Goal: Transaction & Acquisition: Purchase product/service

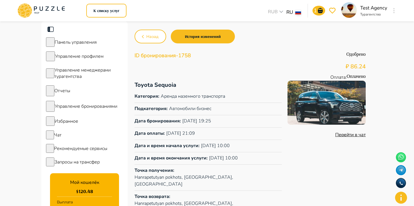
click at [161, 88] on p "Toyota Sequoia" at bounding box center [207, 85] width 147 height 9
copy p "Toyota Sequoia"
click at [47, 11] on icon at bounding box center [41, 10] width 49 height 15
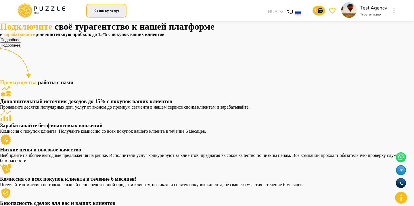
click at [107, 8] on button "К списку услуг" at bounding box center [106, 11] width 40 height 14
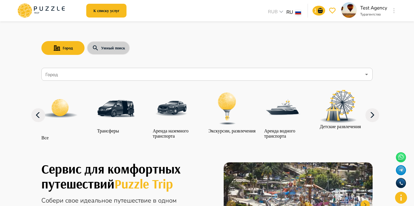
click at [109, 43] on button "Умный поиск" at bounding box center [108, 48] width 43 height 14
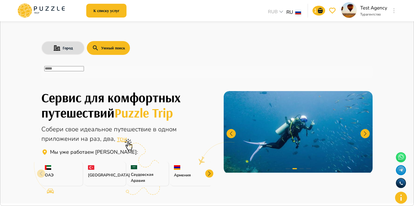
click at [99, 76] on div "​" at bounding box center [206, 71] width 331 height 13
paste input "**********"
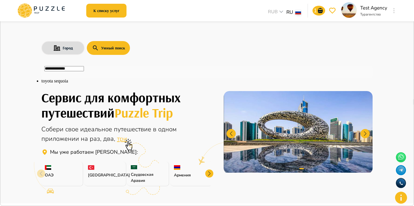
click at [268, 84] on li "toyota sequoia" at bounding box center [206, 80] width 331 height 5
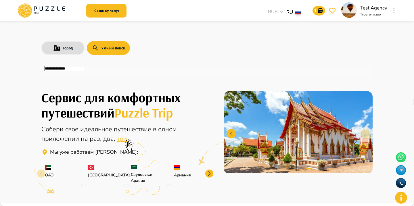
type input "**********"
click at [411, 5] on icon "button" at bounding box center [411, 5] width 0 height 0
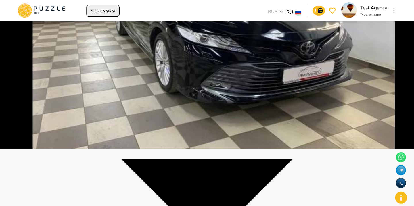
scroll to position [71, 0]
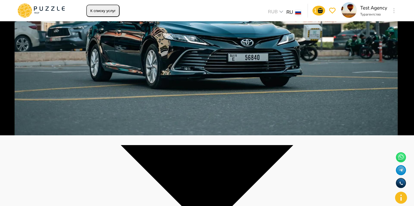
click at [319, 9] on icon "go-to-basket-submit-button" at bounding box center [319, 10] width 7 height 7
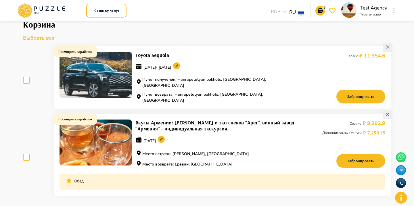
scroll to position [24, 0]
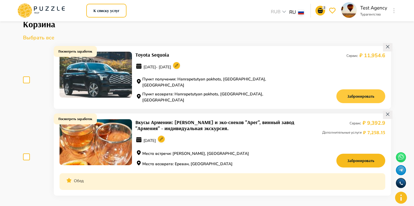
click at [344, 90] on button "Забронировать" at bounding box center [360, 96] width 49 height 14
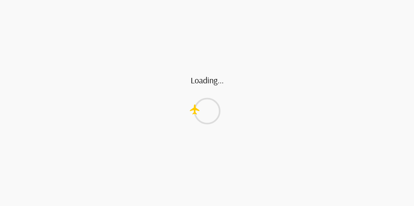
scroll to position [0, 0]
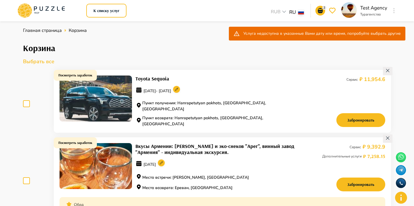
click at [182, 95] on icon at bounding box center [176, 89] width 11 height 11
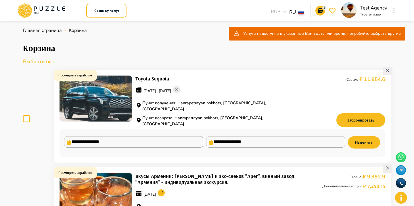
click at [180, 92] on circle at bounding box center [176, 89] width 7 height 7
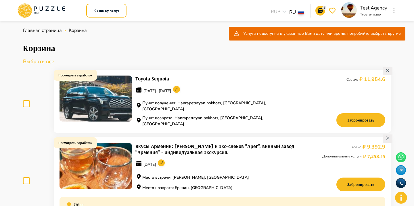
click at [180, 93] on circle at bounding box center [176, 89] width 7 height 7
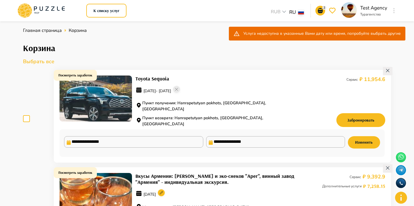
type input "**********"
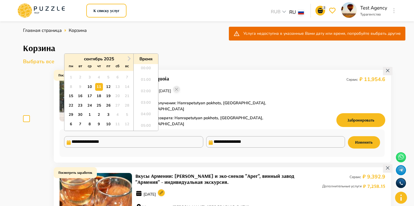
click at [163, 136] on input "**********" at bounding box center [133, 141] width 139 height 11
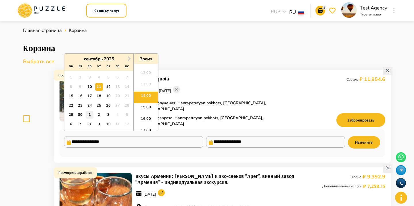
click at [91, 111] on div "1" at bounding box center [90, 115] width 8 height 8
type input "**********"
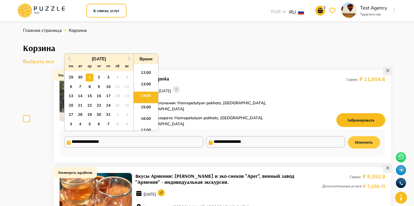
click at [359, 136] on button "Изменить" at bounding box center [363, 142] width 32 height 12
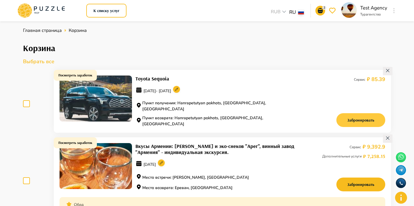
click at [364, 114] on button "Забронировать" at bounding box center [360, 120] width 49 height 14
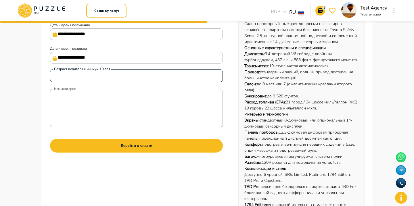
scroll to position [152, 0]
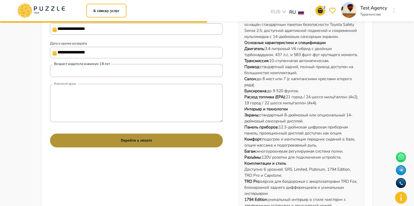
click at [160, 140] on button "Перейти к оплате" at bounding box center [136, 141] width 173 height 14
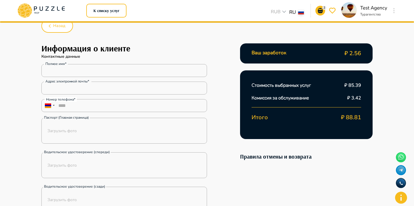
scroll to position [28, 0]
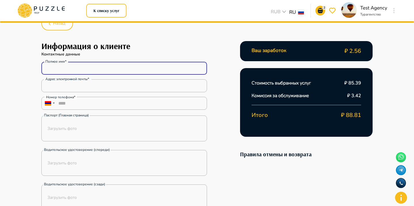
click at [81, 73] on input "Полное имя*" at bounding box center [123, 68] width 165 height 11
type input "*****"
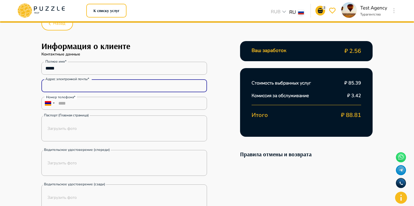
click at [80, 86] on input "Адрес электронной почты*" at bounding box center [123, 85] width 165 height 11
type input "**********"
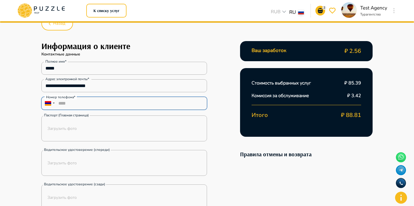
click at [82, 105] on input "****" at bounding box center [123, 103] width 165 height 13
type input "**********"
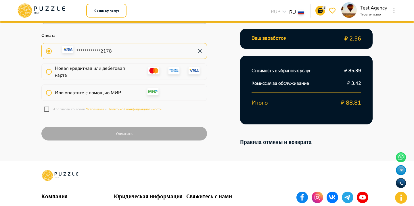
scroll to position [279, 0]
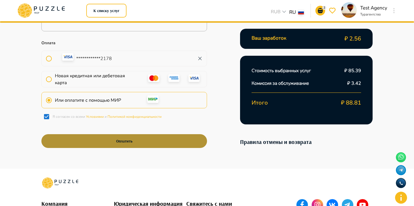
click at [80, 139] on button "Оплатить" at bounding box center [123, 141] width 165 height 14
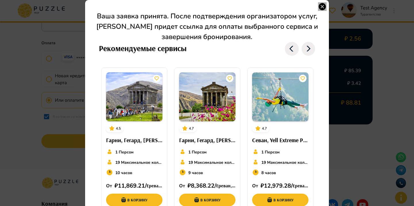
click at [324, 6] on icon "button" at bounding box center [321, 6] width 7 height 7
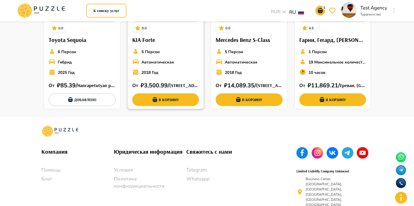
scroll to position [0, 0]
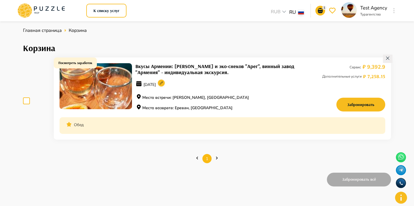
click at [392, 10] on button "button" at bounding box center [393, 11] width 4 height 8
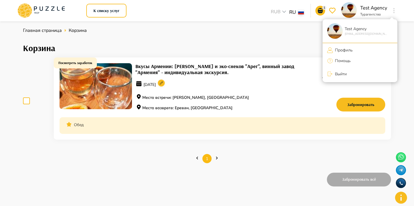
click at [353, 49] on li "Профиль" at bounding box center [359, 49] width 75 height 9
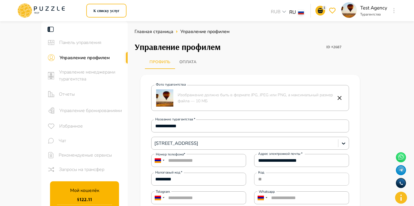
click at [74, 107] on div "Управление бронированиями" at bounding box center [84, 110] width 86 height 16
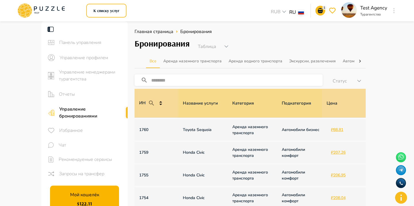
click at [144, 128] on p "1760" at bounding box center [156, 130] width 34 height 6
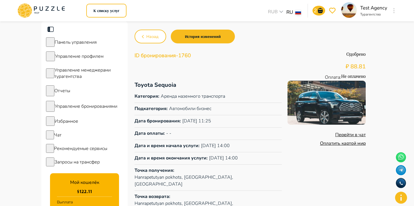
click at [342, 146] on link "Оплатить картой мир" at bounding box center [343, 143] width 46 height 6
click at [42, 5] on icon at bounding box center [41, 10] width 49 height 15
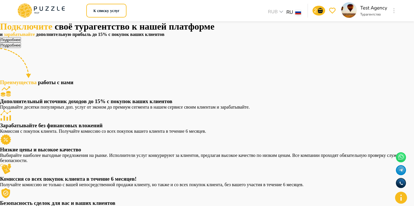
click at [394, 12] on icon "button" at bounding box center [393, 10] width 1 height 5
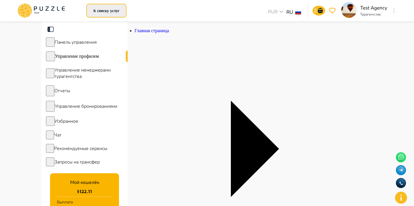
click at [108, 8] on button "К списку услуг" at bounding box center [106, 11] width 40 height 14
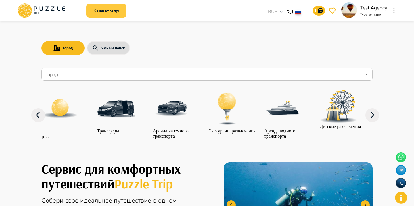
click at [111, 16] on button "К списку услуг" at bounding box center [106, 11] width 40 height 14
click at [106, 52] on button "Умный поиск" at bounding box center [108, 48] width 43 height 14
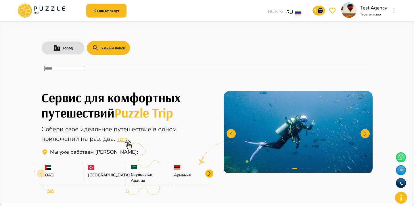
click at [85, 76] on div "​" at bounding box center [206, 71] width 331 height 13
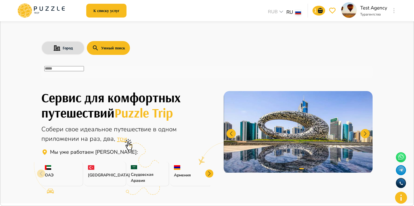
click at [85, 75] on div "​" at bounding box center [206, 71] width 331 height 13
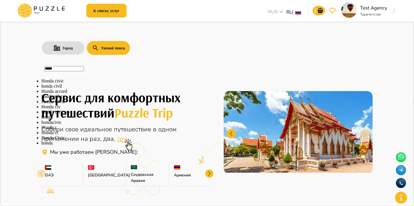
click at [59, 84] on li "Honda civic" at bounding box center [206, 80] width 331 height 5
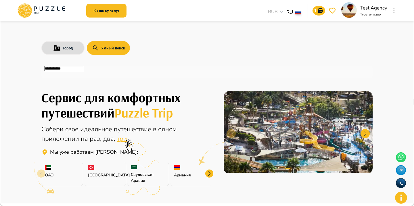
click at [367, 76] on div "**********" at bounding box center [206, 71] width 331 height 13
type input "**********"
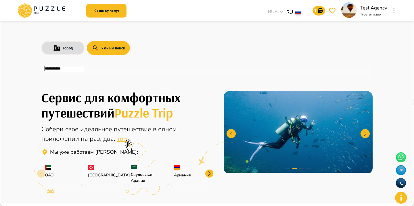
click at [412, 11] on icon "button" at bounding box center [414, 8] width 5 height 5
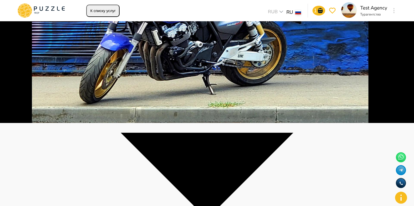
scroll to position [90, 0]
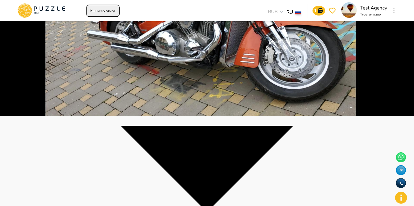
click at [316, 10] on p "2" at bounding box center [315, 11] width 3 height 6
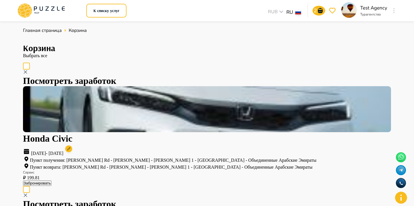
click at [51, 180] on button "Забронировать" at bounding box center [37, 182] width 28 height 5
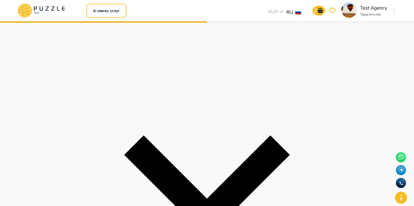
scroll to position [139, 0]
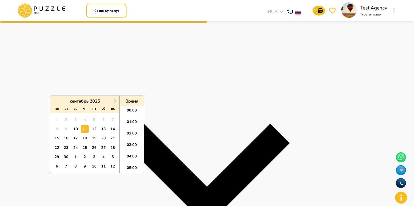
click at [77, 147] on div "24" at bounding box center [76, 148] width 8 height 8
type input "**********"
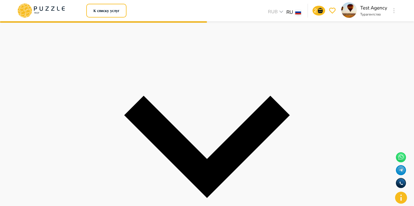
scroll to position [280, 0]
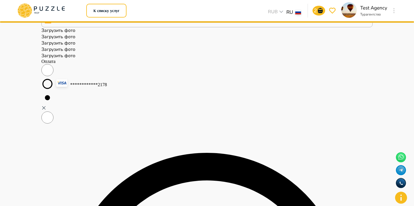
scroll to position [0, 0]
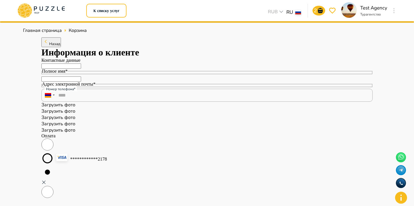
click at [110, 63] on p "Контактные данные" at bounding box center [206, 60] width 331 height 5
click at [81, 69] on input "Полное имя*" at bounding box center [61, 65] width 40 height 5
type input "***"
click at [68, 102] on div "Полное имя* *** Полное имя* Адрес электронной почты* Адрес электронной почты* H…" at bounding box center [206, 82] width 331 height 39
click at [70, 82] on input "Адрес электронной почты*" at bounding box center [61, 78] width 40 height 5
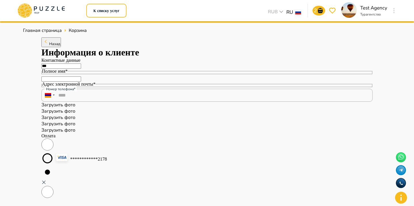
type input "**********"
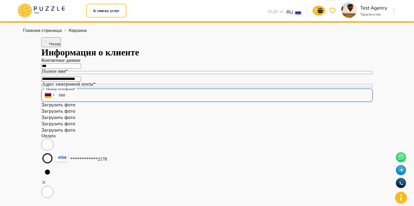
click at [79, 102] on input "****" at bounding box center [206, 95] width 331 height 13
type input "**********"
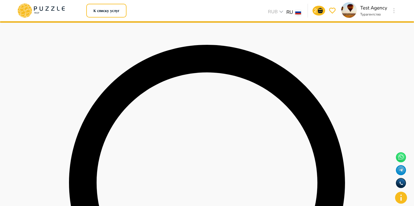
scroll to position [297, 0]
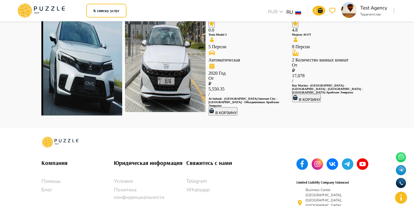
scroll to position [0, 0]
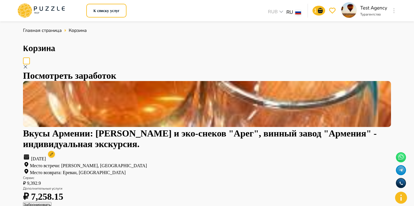
click at [392, 11] on button "button" at bounding box center [393, 11] width 4 height 8
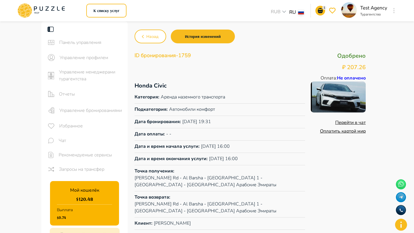
click at [343, 134] on link "Оплатить картой мир" at bounding box center [343, 131] width 46 height 6
click at [156, 36] on span "Назад" at bounding box center [152, 36] width 12 height 7
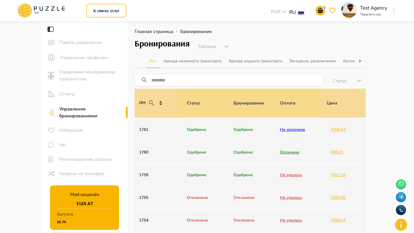
scroll to position [0, 49]
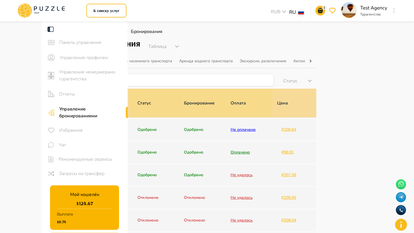
click at [213, 128] on p "Одобрено" at bounding box center [202, 130] width 37 height 6
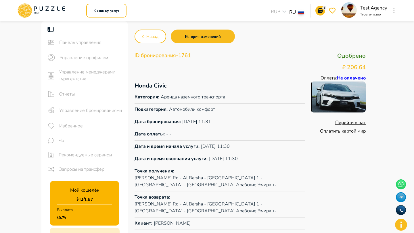
click at [326, 134] on link "Оплатить картой мир" at bounding box center [343, 131] width 46 height 6
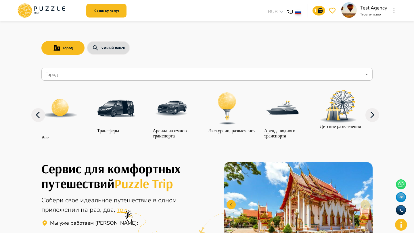
click at [385, 13] on p "Турагентство" at bounding box center [373, 14] width 27 height 5
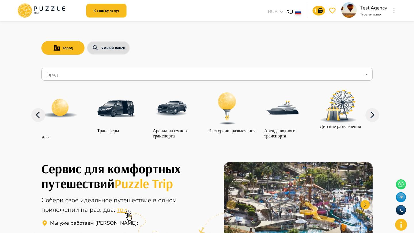
click at [397, 13] on div at bounding box center [393, 10] width 7 height 10
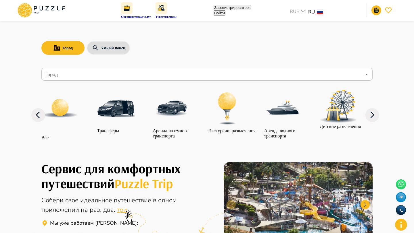
click at [244, 10] on div "Зарегистрироваться" at bounding box center [231, 7] width 37 height 5
click at [225, 10] on button "Войти" at bounding box center [219, 12] width 12 height 5
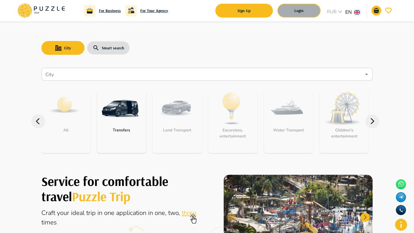
click at [300, 15] on button "Login" at bounding box center [298, 11] width 43 height 14
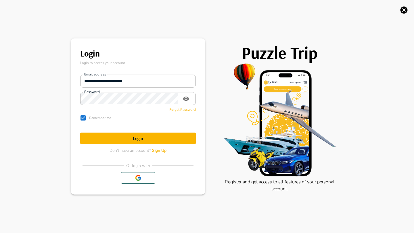
click at [184, 108] on span "Forget Password" at bounding box center [182, 109] width 26 height 5
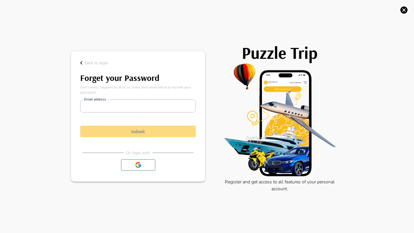
click at [81, 64] on icon "button" at bounding box center [81, 62] width 7 height 7
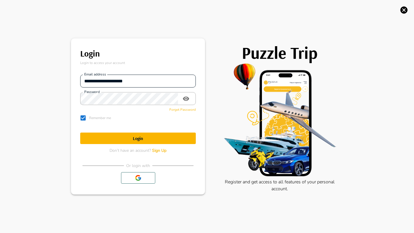
click at [149, 81] on input "**********" at bounding box center [137, 81] width 115 height 11
type input "**********"
click at [161, 136] on h1 "Login" at bounding box center [137, 138] width 115 height 5
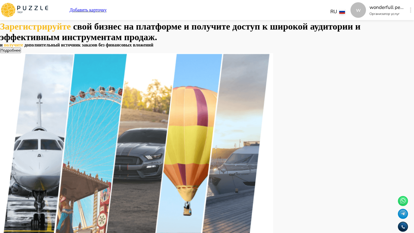
click at [407, 9] on div "w" at bounding box center [410, 10] width 7 height 10
click at [409, 10] on icon "button" at bounding box center [409, 9] width 1 height 5
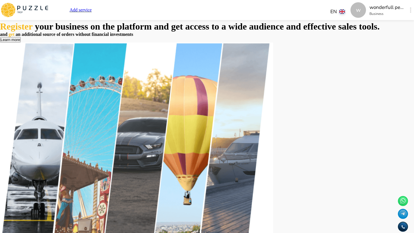
click at [92, 8] on p "Add service" at bounding box center [80, 9] width 22 height 5
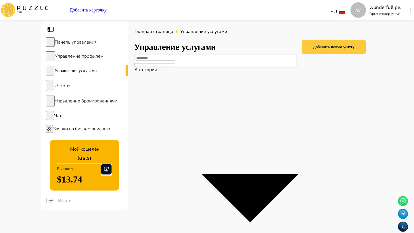
click at [323, 49] on div "Добавить новую услугу" at bounding box center [333, 46] width 41 height 7
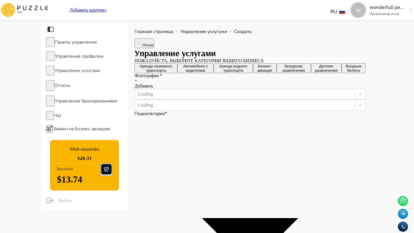
type textarea "*"
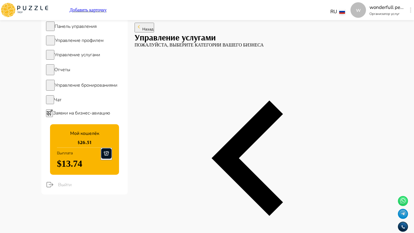
type textarea "*"
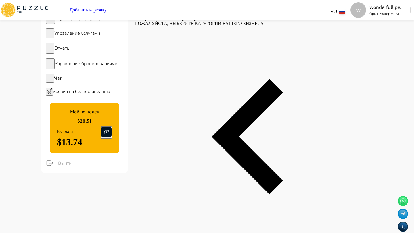
type textarea "*"
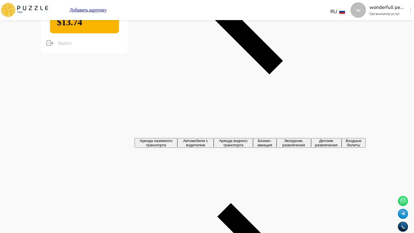
type textarea "*"
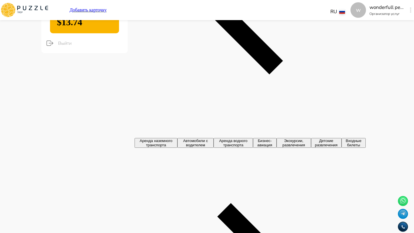
type textarea "*"
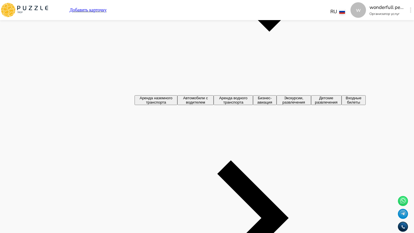
type textarea "*"
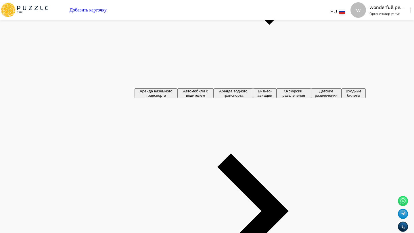
type textarea "*"
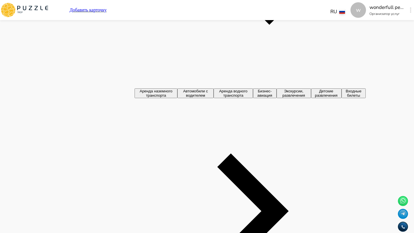
type textarea "*"
click at [49, 5] on icon at bounding box center [24, 10] width 49 height 15
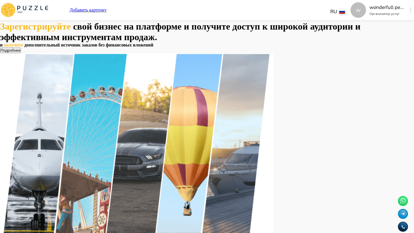
click at [364, 11] on div "w wonderfull peace Организатор услуг w" at bounding box center [381, 10] width 63 height 16
click at [409, 11] on icon "button" at bounding box center [409, 9] width 1 height 5
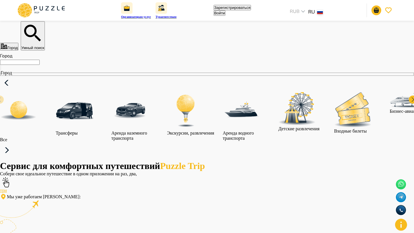
click at [225, 10] on button "Войти" at bounding box center [219, 12] width 12 height 5
type input "**********"
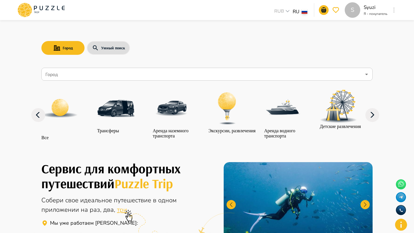
click at [394, 7] on icon "button" at bounding box center [393, 9] width 1 height 5
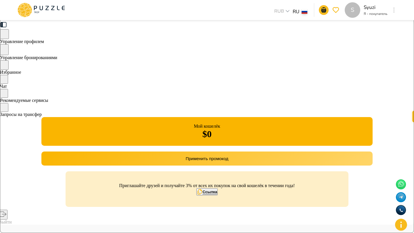
click at [86, 54] on div "Управление бронированиями" at bounding box center [207, 52] width 414 height 16
click at [44, 44] on span "Управление профилем" at bounding box center [22, 41] width 44 height 5
click at [61, 8] on icon at bounding box center [41, 10] width 49 height 15
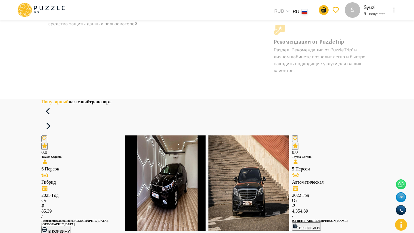
scroll to position [677, 0]
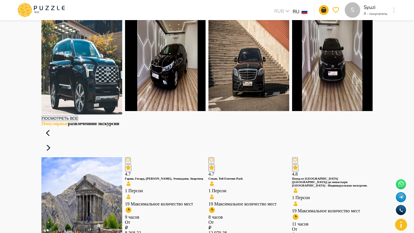
click at [162, 67] on img at bounding box center [165, 63] width 81 height 95
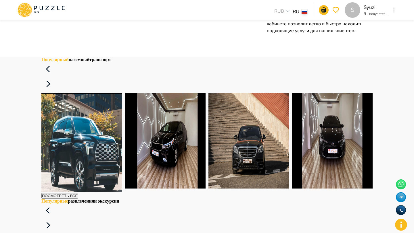
scroll to position [432, 0]
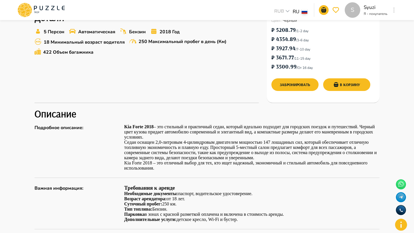
scroll to position [201, 0]
